Goal: Transaction & Acquisition: Book appointment/travel/reservation

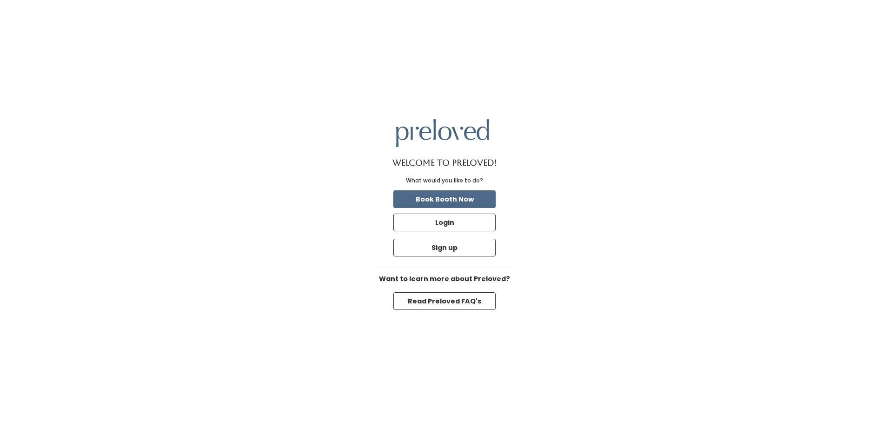
click at [423, 202] on button "Book Booth Now" at bounding box center [445, 199] width 102 height 18
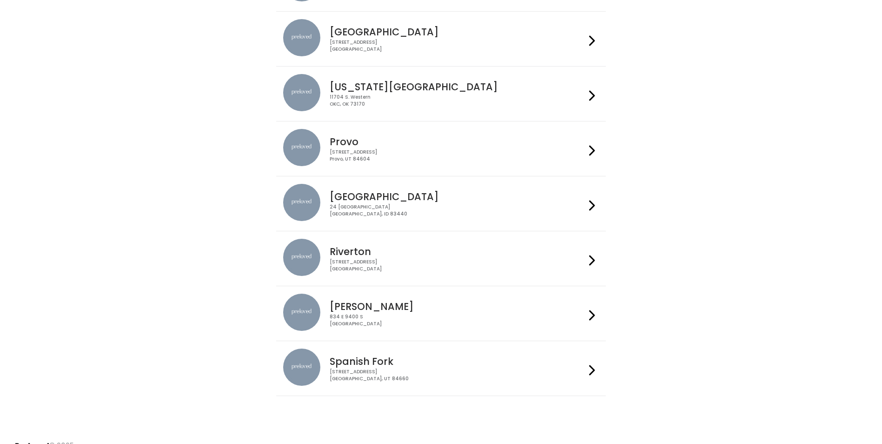
scroll to position [261, 0]
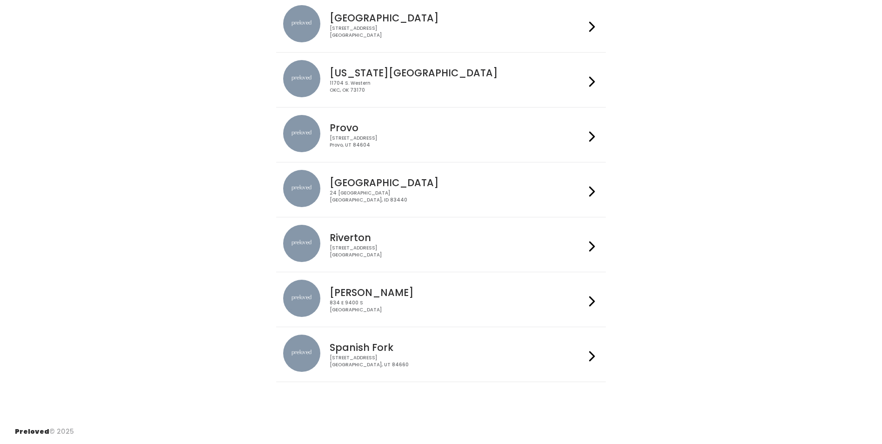
click at [360, 348] on h4 "Spanish Fork" at bounding box center [458, 347] width 256 height 11
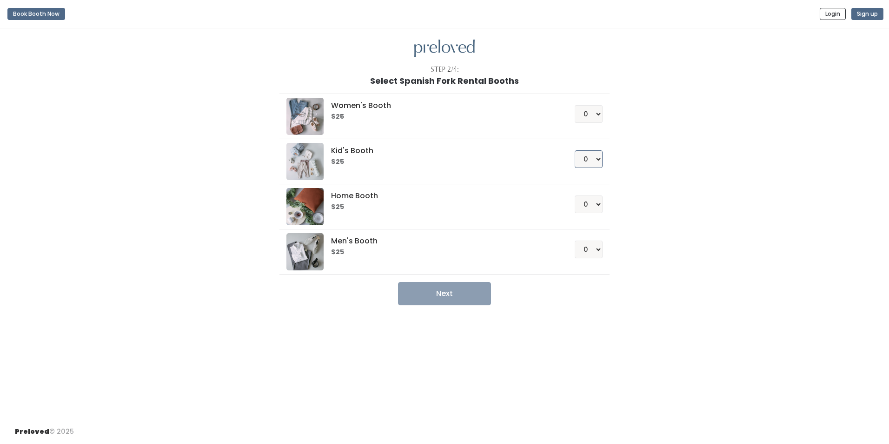
click at [596, 158] on select "0 1 2 3 4" at bounding box center [589, 159] width 28 height 18
select select "1"
click at [575, 150] on select "0 1 2 3 4" at bounding box center [589, 159] width 28 height 18
click at [459, 291] on button "Next" at bounding box center [444, 293] width 93 height 23
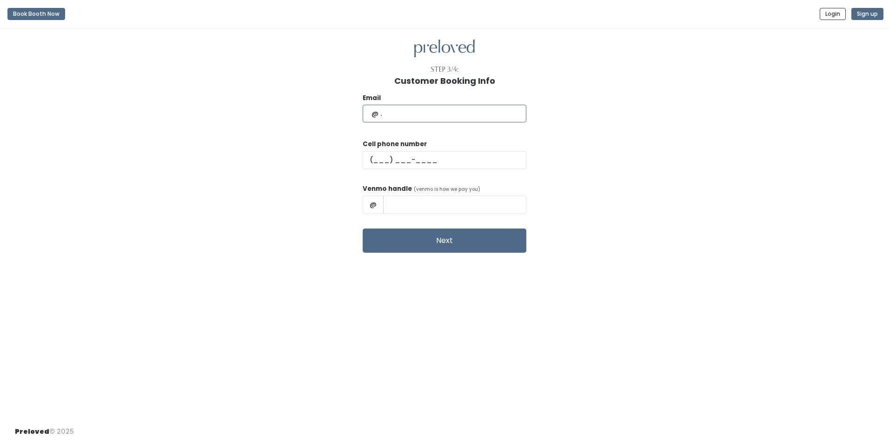
click at [408, 118] on input "text" at bounding box center [445, 114] width 164 height 18
type input "[EMAIL_ADDRESS][DOMAIN_NAME]"
click at [415, 157] on input "text" at bounding box center [445, 160] width 164 height 18
type input "[PHONE_NUMBER]"
click at [419, 206] on input "text" at bounding box center [454, 204] width 143 height 18
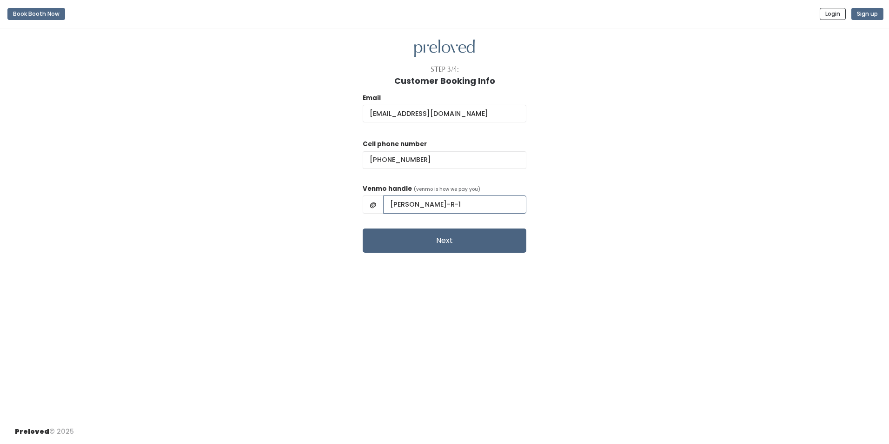
type input "[PERSON_NAME]-R-1"
click at [443, 242] on button "Next" at bounding box center [445, 240] width 164 height 24
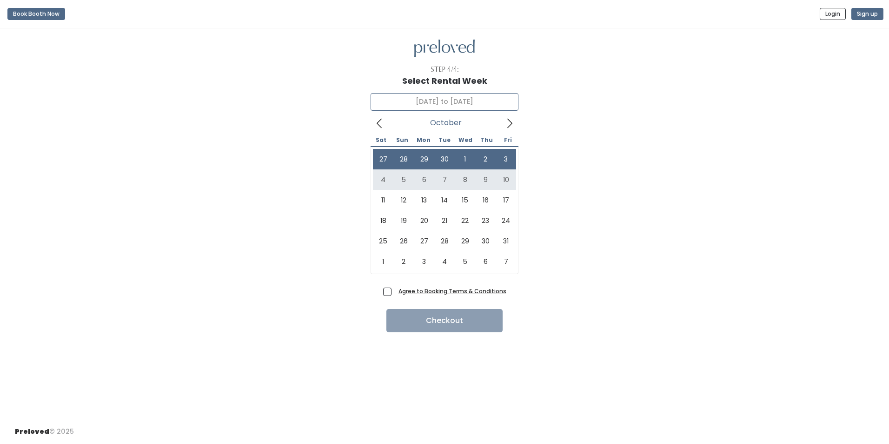
type input "October 4 to October 10"
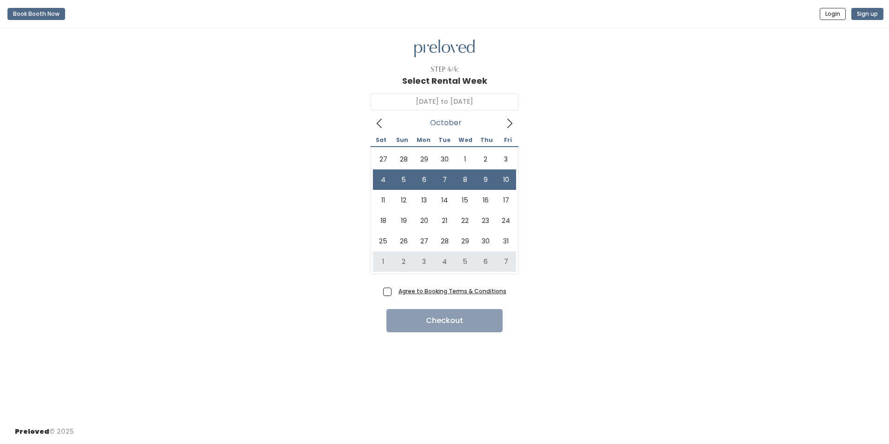
click at [395, 289] on span "Agree to Booking Terms & Conditions" at bounding box center [451, 290] width 112 height 9
click at [395, 289] on input "Agree to Booking Terms & Conditions" at bounding box center [398, 289] width 6 height 6
checkbox input "true"
click at [440, 323] on button "Checkout" at bounding box center [445, 320] width 116 height 23
